Goal: Find specific page/section: Find specific page/section

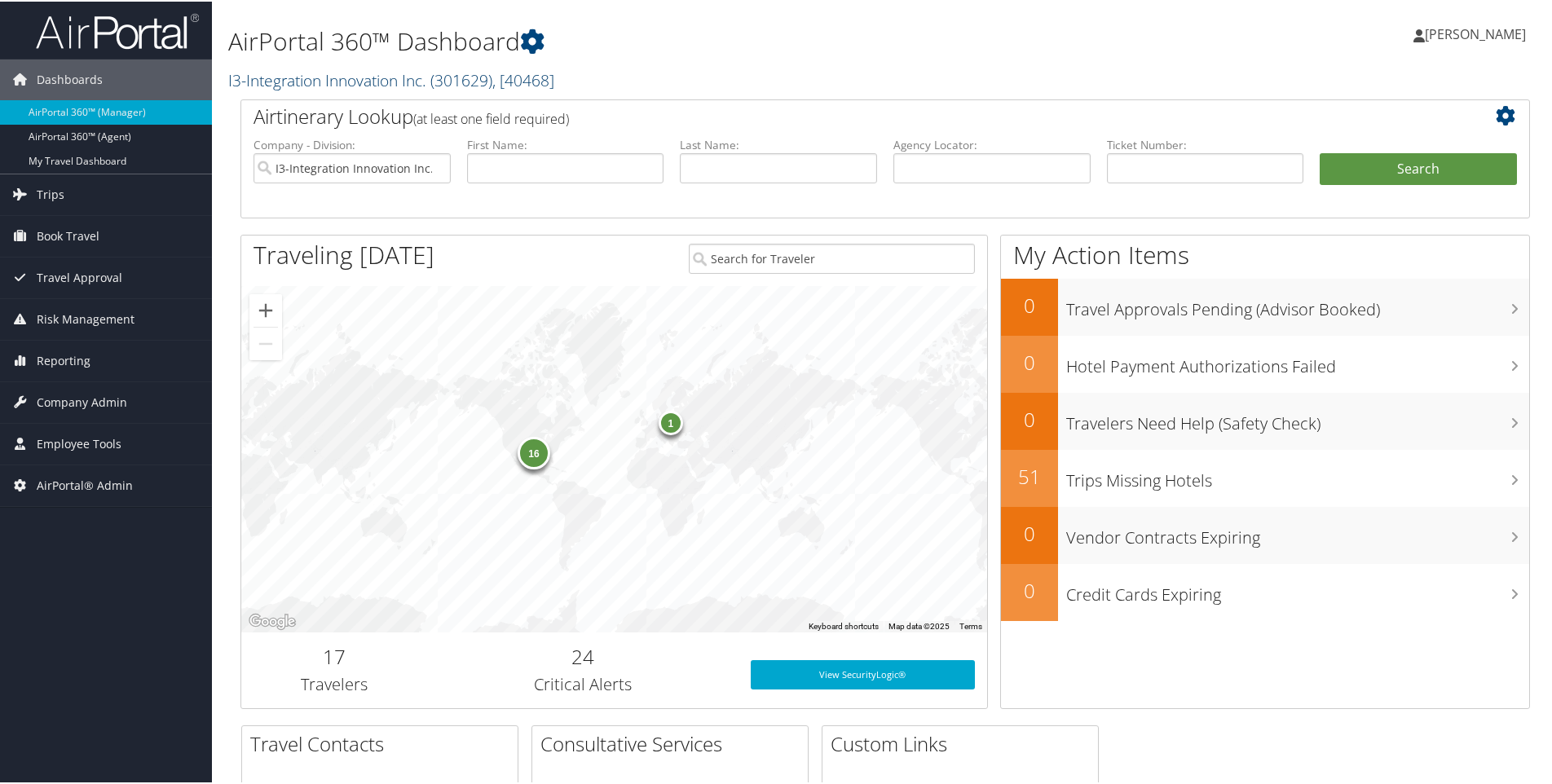
click at [276, 83] on link "I3-Integration Innovation Inc. ( 301629 ) , [ 40468 ]" at bounding box center [391, 78] width 326 height 22
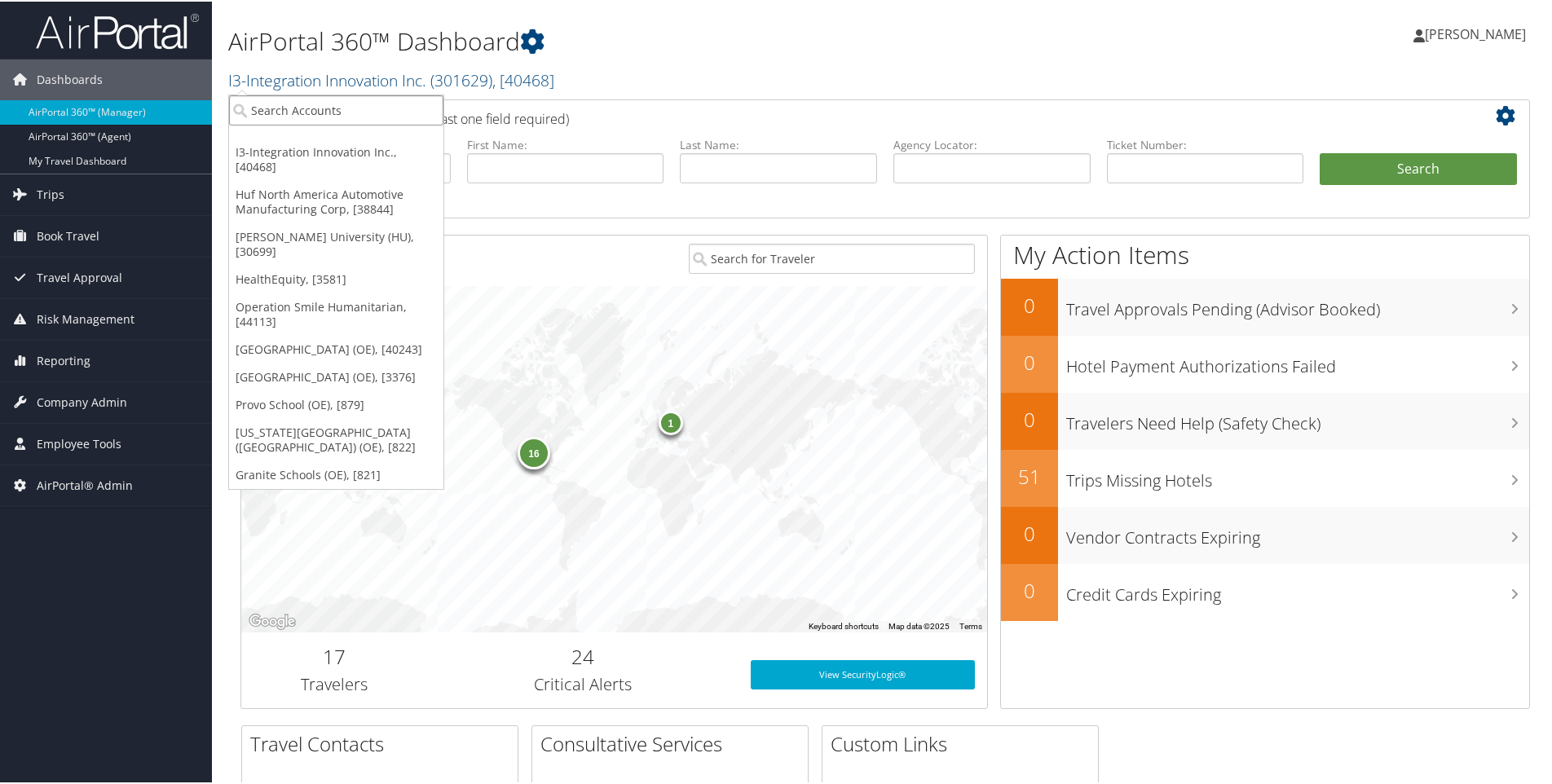
click at [278, 108] on input "search" at bounding box center [337, 108] width 215 height 30
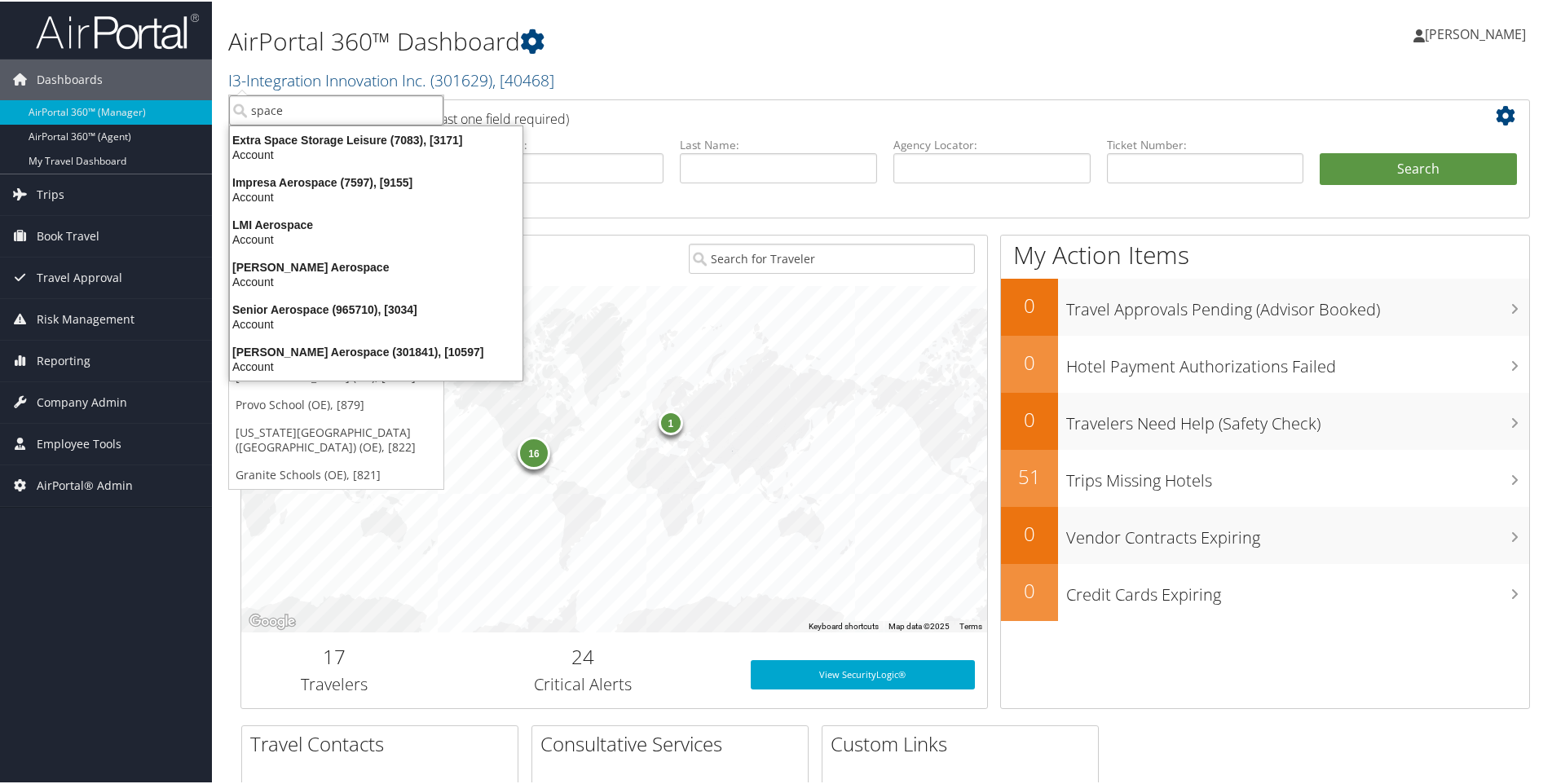
type input "space d"
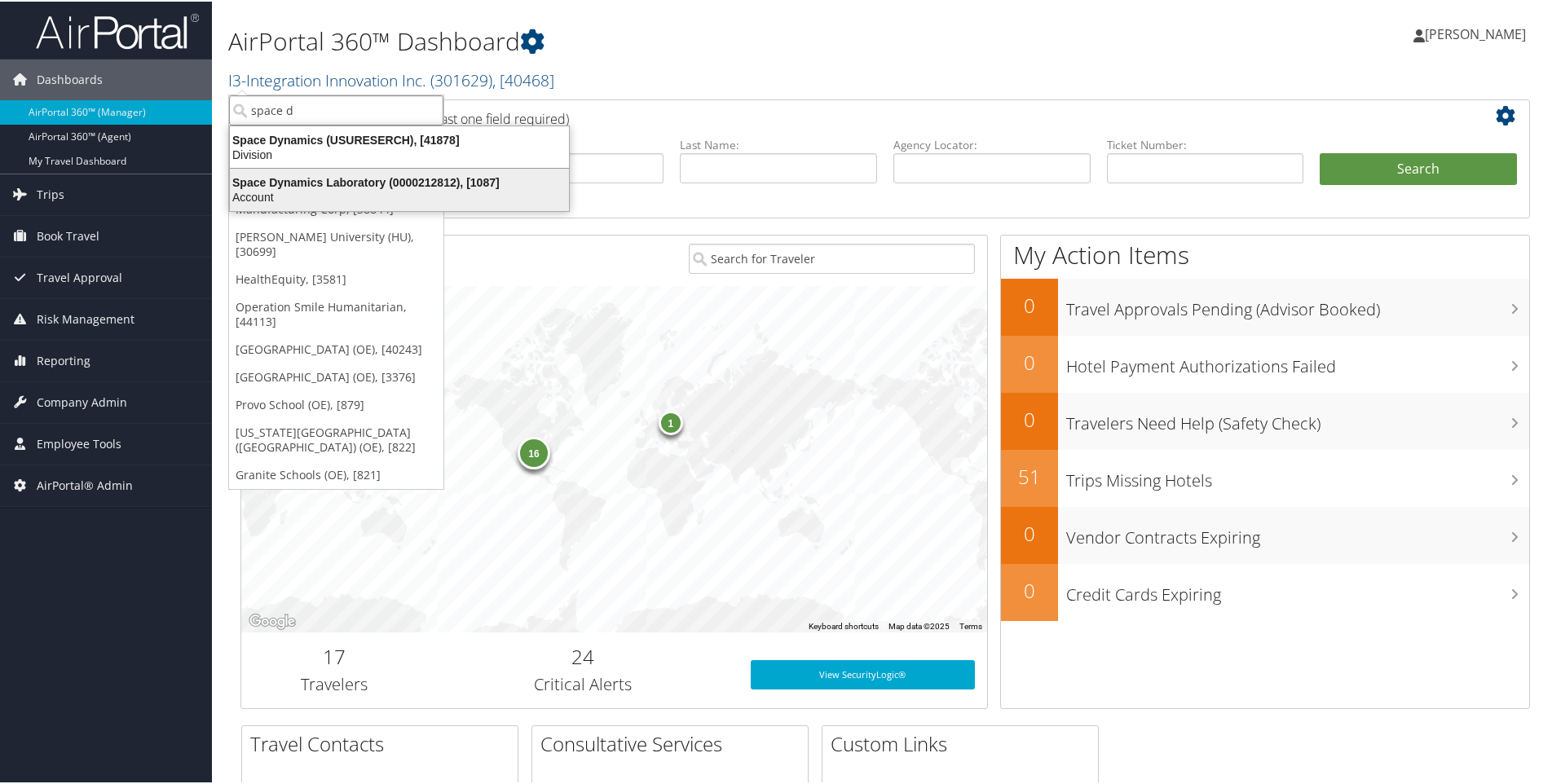
click at [382, 188] on div "Space Dynamics Laboratory (0000212812), [1087]" at bounding box center [400, 180] width 359 height 14
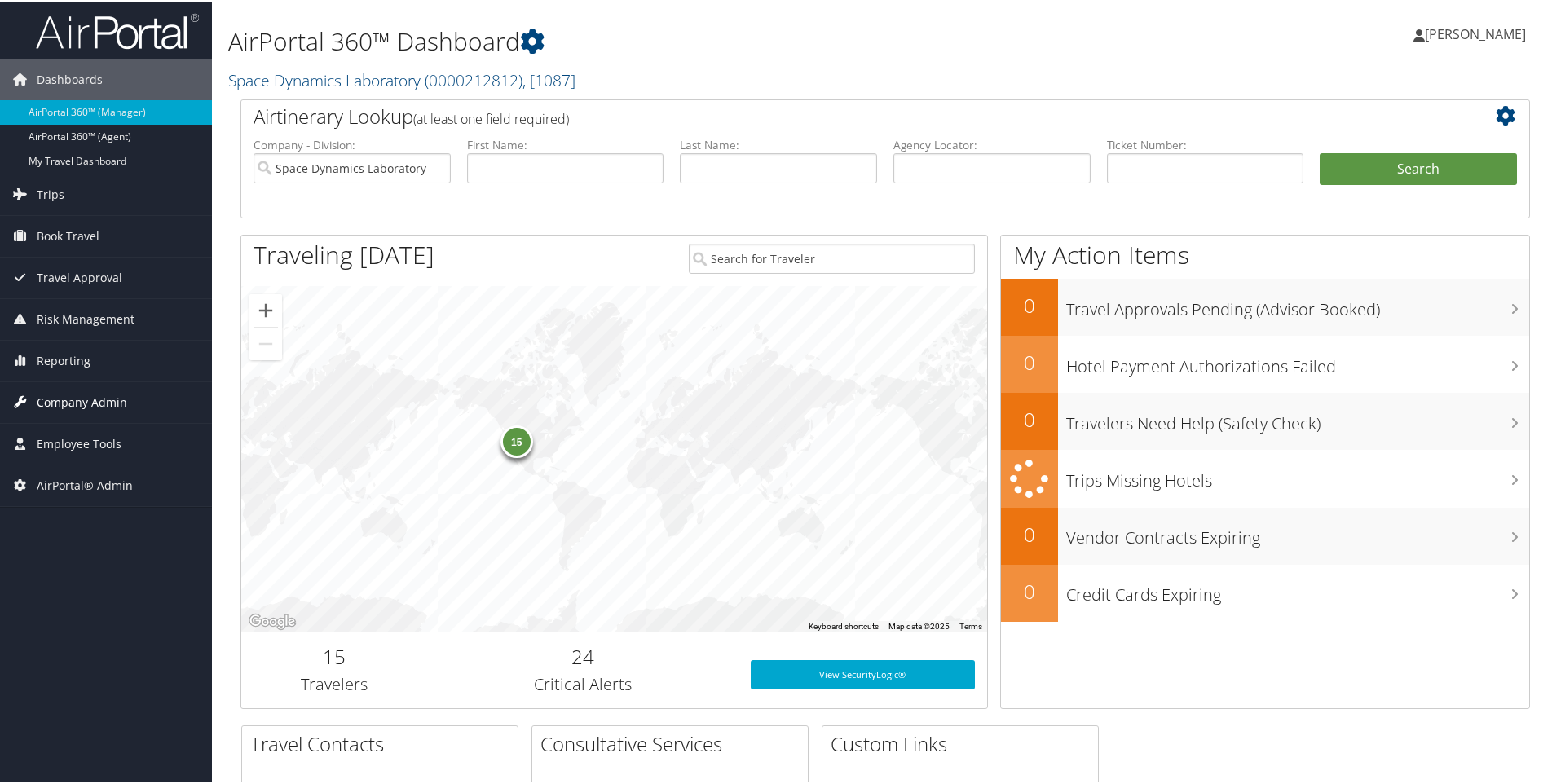
click at [56, 397] on span "Company Admin" at bounding box center [82, 401] width 90 height 41
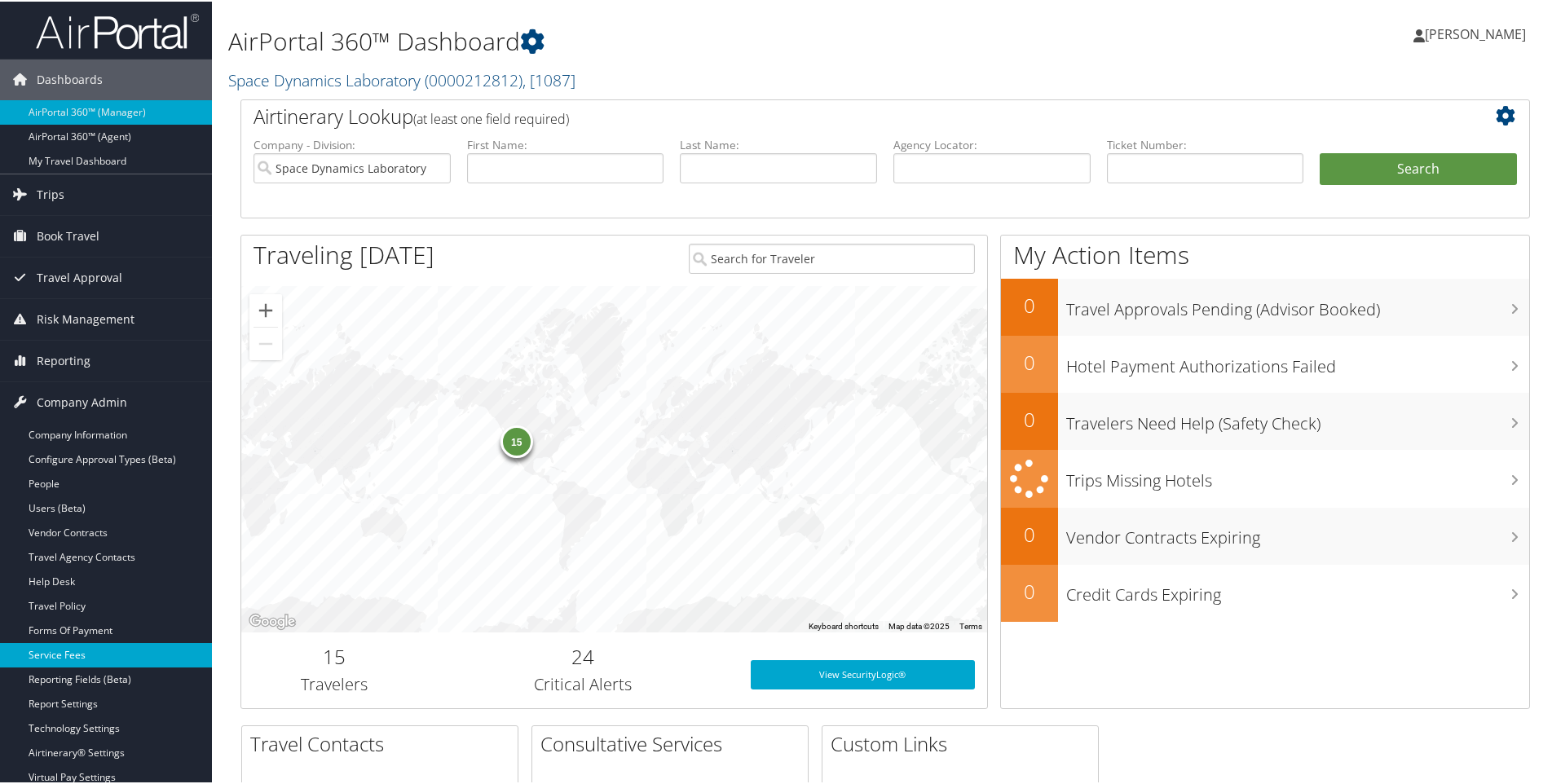
click at [58, 648] on link "Service Fees" at bounding box center [106, 653] width 212 height 24
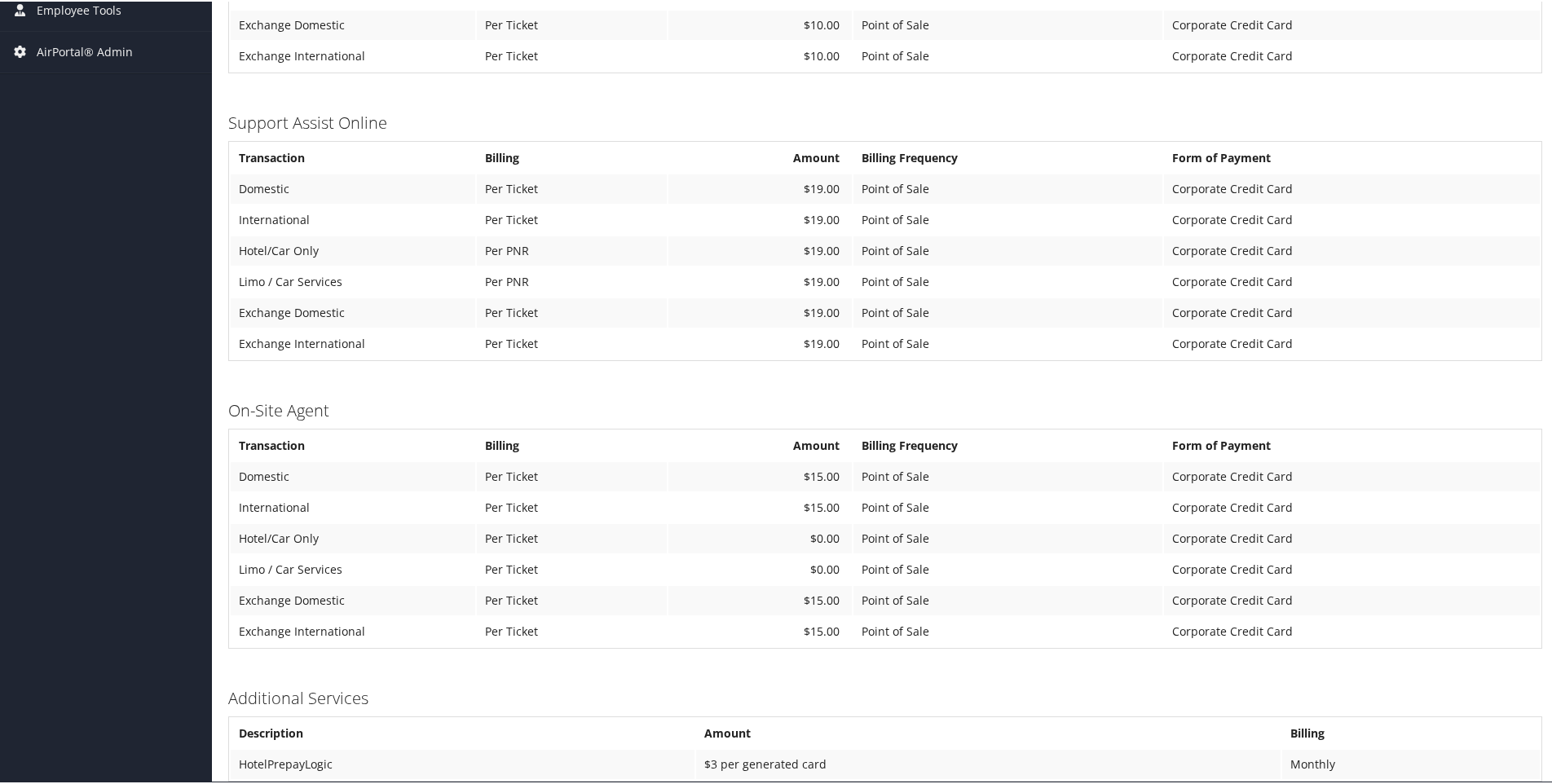
scroll to position [813, 0]
